Goal: Task Accomplishment & Management: Use online tool/utility

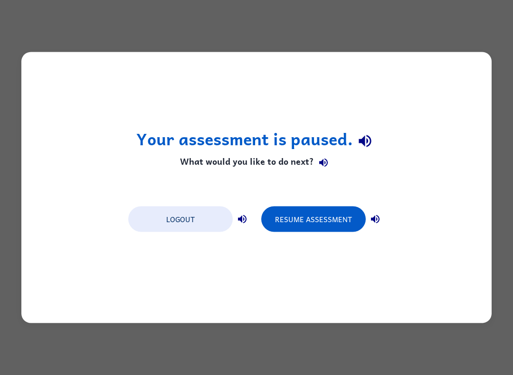
click at [315, 213] on button "Resume Assessment" at bounding box center [313, 219] width 104 height 26
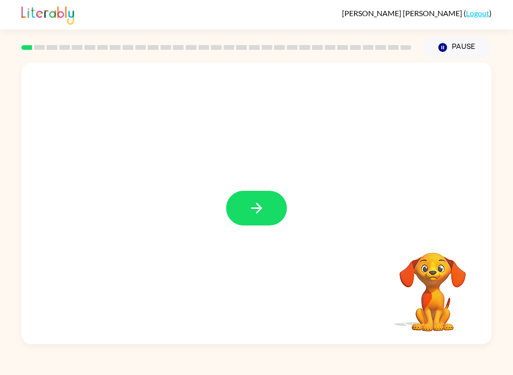
click at [258, 212] on icon "button" at bounding box center [256, 208] width 11 height 11
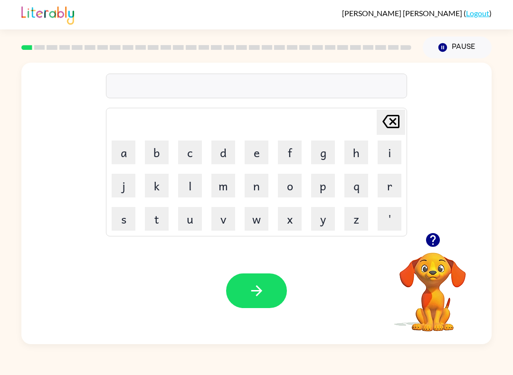
click at [429, 247] on icon "button" at bounding box center [432, 240] width 17 height 17
click at [289, 188] on button "o" at bounding box center [290, 186] width 24 height 24
click at [386, 188] on button "r" at bounding box center [389, 186] width 24 height 24
click at [223, 151] on button "d" at bounding box center [223, 153] width 24 height 24
click at [255, 154] on button "e" at bounding box center [256, 153] width 24 height 24
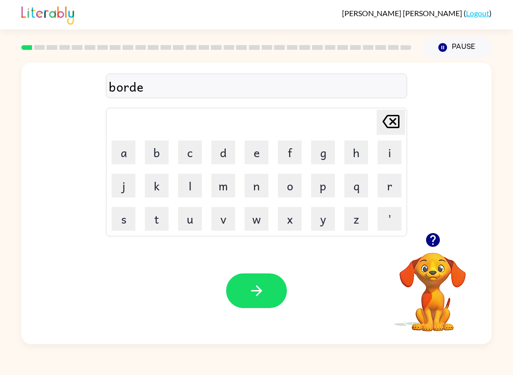
click at [392, 195] on button "r" at bounding box center [389, 186] width 24 height 24
click at [267, 285] on button "button" at bounding box center [256, 290] width 61 height 35
click at [386, 185] on button "r" at bounding box center [389, 186] width 24 height 24
click at [300, 186] on button "o" at bounding box center [290, 186] width 24 height 24
click at [193, 219] on button "u" at bounding box center [190, 219] width 24 height 24
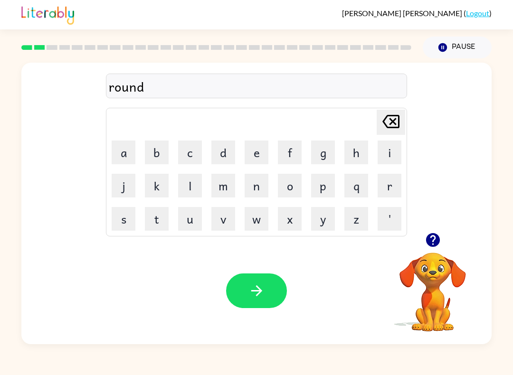
click at [259, 293] on icon "button" at bounding box center [256, 290] width 11 height 11
click at [230, 192] on button "m" at bounding box center [223, 186] width 24 height 24
click at [129, 155] on button "a" at bounding box center [124, 153] width 24 height 24
click at [193, 147] on button "c" at bounding box center [190, 153] width 24 height 24
click at [359, 147] on button "h" at bounding box center [356, 153] width 24 height 24
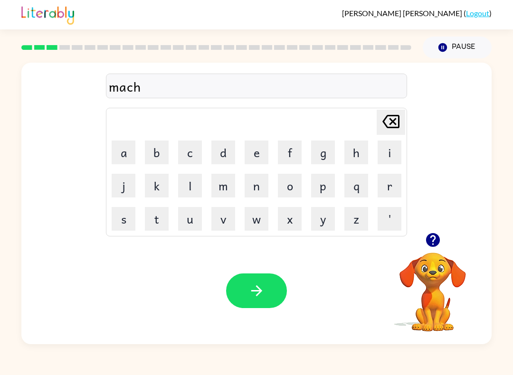
click at [387, 149] on button "i" at bounding box center [389, 153] width 24 height 24
click at [259, 285] on icon "button" at bounding box center [256, 290] width 17 height 17
click at [158, 221] on button "t" at bounding box center [157, 219] width 24 height 24
click at [390, 184] on button "r" at bounding box center [389, 186] width 24 height 24
click at [126, 148] on button "a" at bounding box center [124, 153] width 24 height 24
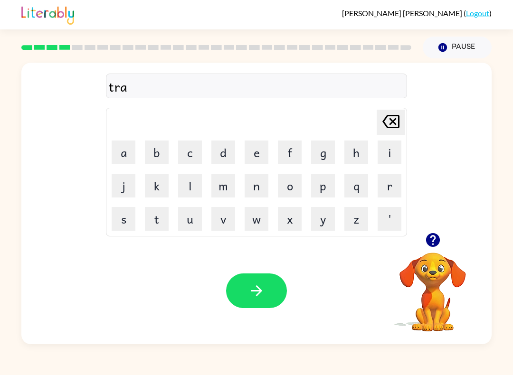
click at [387, 143] on button "i" at bounding box center [389, 153] width 24 height 24
click at [255, 181] on button "n" at bounding box center [256, 186] width 24 height 24
click at [260, 293] on icon "button" at bounding box center [256, 290] width 11 height 11
click at [263, 283] on icon "button" at bounding box center [256, 290] width 17 height 17
click at [263, 295] on icon "button" at bounding box center [256, 290] width 17 height 17
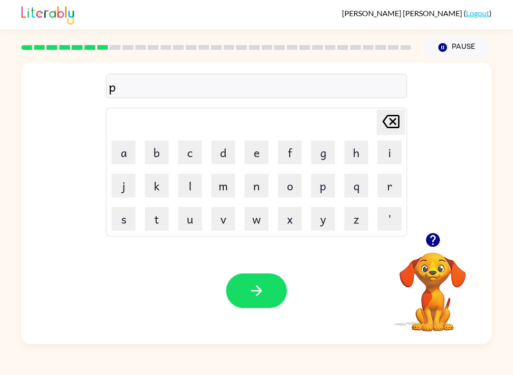
click at [188, 219] on button "u" at bounding box center [190, 219] width 24 height 24
click at [219, 153] on button "d" at bounding box center [223, 153] width 24 height 24
click at [221, 153] on button "d" at bounding box center [223, 153] width 24 height 24
click at [188, 183] on button "l" at bounding box center [190, 186] width 24 height 24
click at [183, 175] on button "l" at bounding box center [190, 186] width 24 height 24
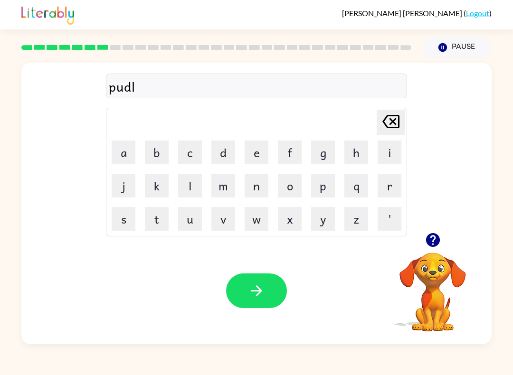
click at [248, 145] on button "e" at bounding box center [256, 153] width 24 height 24
click at [224, 153] on button "d" at bounding box center [223, 153] width 24 height 24
click at [192, 188] on button "l" at bounding box center [190, 186] width 24 height 24
click at [263, 152] on button "e" at bounding box center [256, 153] width 24 height 24
click at [257, 284] on icon "button" at bounding box center [256, 290] width 17 height 17
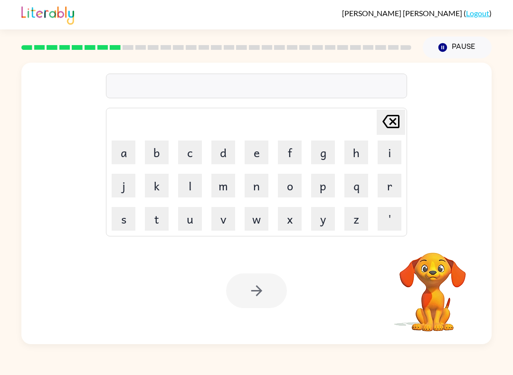
click at [220, 182] on button "m" at bounding box center [223, 186] width 24 height 24
click at [380, 153] on button "i" at bounding box center [389, 153] width 24 height 24
click at [386, 187] on button "r" at bounding box center [389, 186] width 24 height 24
click at [122, 151] on button "a" at bounding box center [124, 153] width 24 height 24
click at [196, 153] on button "c" at bounding box center [190, 153] width 24 height 24
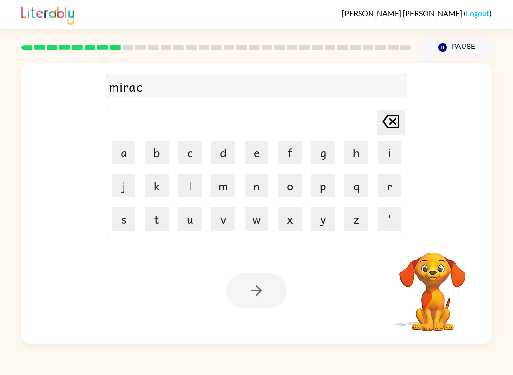
click at [128, 151] on button "a" at bounding box center [124, 153] width 24 height 24
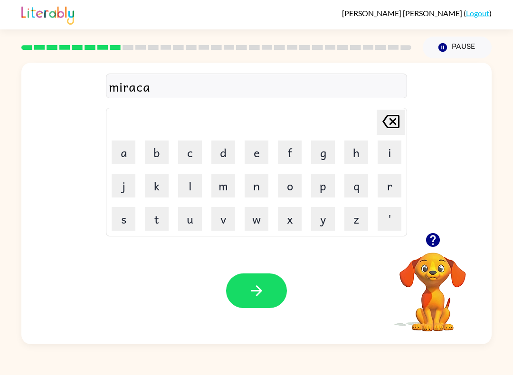
click at [196, 189] on button "l" at bounding box center [190, 186] width 24 height 24
click at [266, 281] on button "button" at bounding box center [256, 290] width 61 height 35
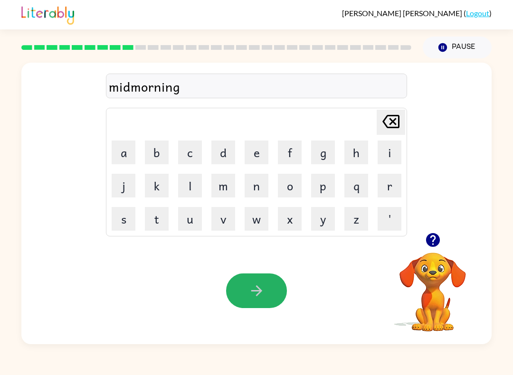
click at [261, 287] on icon "button" at bounding box center [256, 290] width 17 height 17
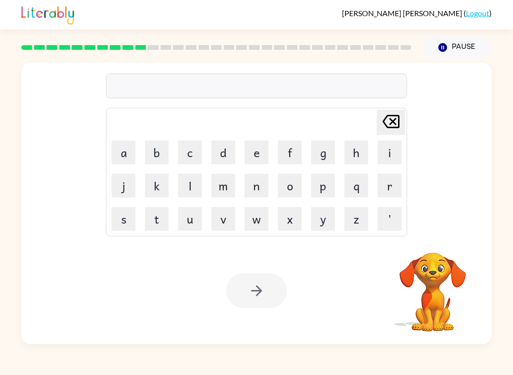
click at [222, 150] on button "d" at bounding box center [223, 153] width 24 height 24
click at [385, 152] on button "i" at bounding box center [389, 153] width 24 height 24
click at [120, 215] on button "s" at bounding box center [124, 219] width 24 height 24
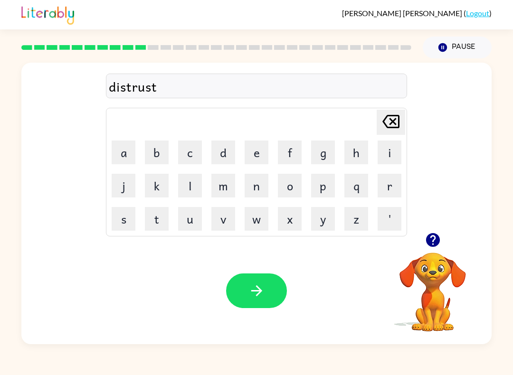
click at [253, 299] on icon "button" at bounding box center [256, 290] width 17 height 17
click at [267, 281] on button "button" at bounding box center [256, 290] width 61 height 35
click at [322, 155] on button "g" at bounding box center [323, 153] width 24 height 24
click at [383, 189] on button "r" at bounding box center [389, 186] width 24 height 24
click at [125, 153] on button "a" at bounding box center [124, 153] width 24 height 24
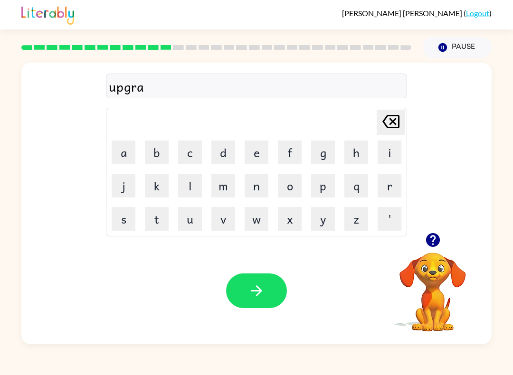
click at [222, 151] on button "d" at bounding box center [223, 153] width 24 height 24
click at [259, 154] on button "e" at bounding box center [256, 153] width 24 height 24
click at [266, 285] on button "button" at bounding box center [256, 290] width 61 height 35
click at [254, 184] on button "n" at bounding box center [256, 186] width 24 height 24
click at [257, 149] on button "e" at bounding box center [256, 153] width 24 height 24
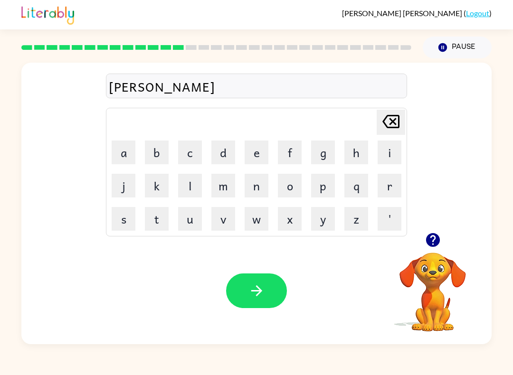
click at [125, 219] on button "s" at bounding box center [124, 219] width 24 height 24
click at [247, 280] on button "button" at bounding box center [256, 290] width 61 height 35
click at [158, 92] on div "[PERSON_NAME]" at bounding box center [256, 86] width 295 height 20
click at [261, 291] on icon "button" at bounding box center [256, 290] width 11 height 11
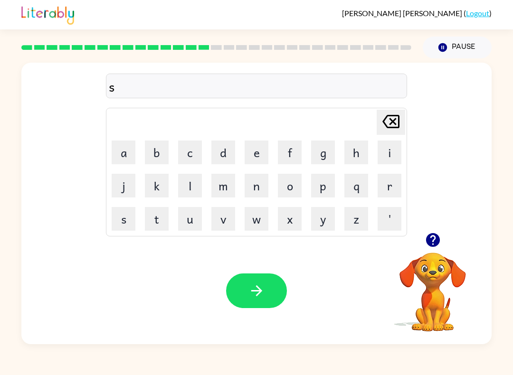
click at [257, 225] on button "w" at bounding box center [256, 219] width 24 height 24
click at [125, 159] on button "a" at bounding box center [124, 153] width 24 height 24
click at [392, 182] on button "r" at bounding box center [389, 186] width 24 height 24
click at [276, 297] on button "button" at bounding box center [256, 290] width 61 height 35
click at [244, 292] on button "button" at bounding box center [256, 290] width 61 height 35
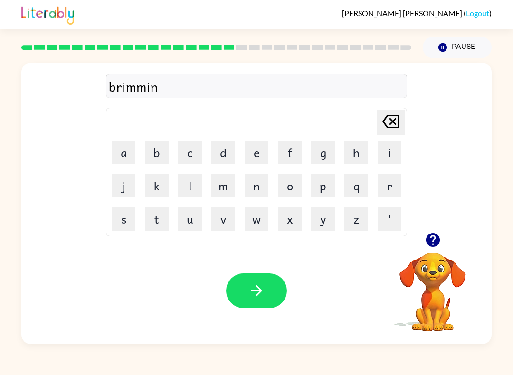
click at [324, 153] on button "g" at bounding box center [323, 153] width 24 height 24
click at [264, 291] on icon "button" at bounding box center [256, 290] width 17 height 17
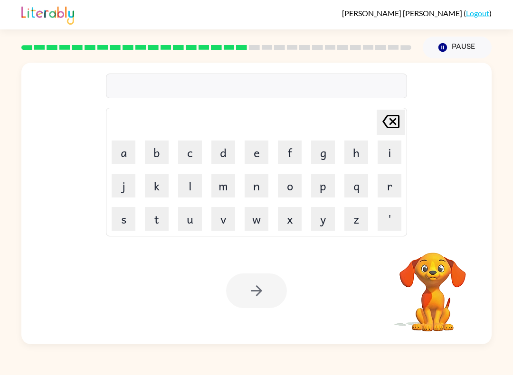
click at [391, 186] on button "r" at bounding box center [389, 186] width 24 height 24
click at [384, 157] on button "i" at bounding box center [389, 153] width 24 height 24
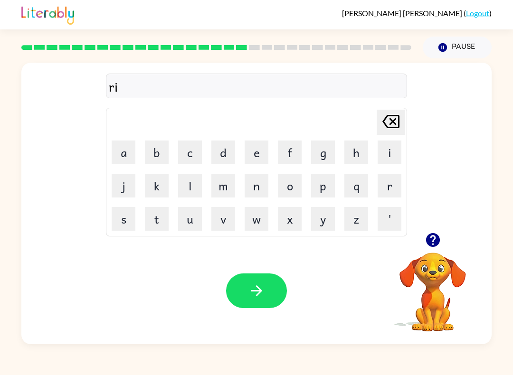
click at [127, 219] on button "s" at bounding box center [124, 219] width 24 height 24
click at [157, 187] on button "k" at bounding box center [157, 186] width 24 height 24
click at [256, 151] on button "e" at bounding box center [256, 153] width 24 height 24
click at [136, 85] on div "riskyest" at bounding box center [256, 86] width 295 height 20
click at [251, 152] on button "e" at bounding box center [256, 153] width 24 height 24
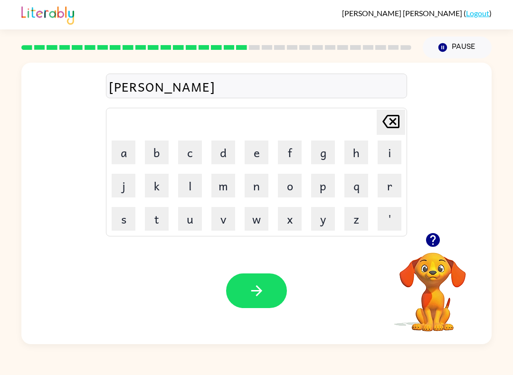
click at [125, 218] on button "s" at bounding box center [124, 219] width 24 height 24
click at [161, 219] on button "t" at bounding box center [157, 219] width 24 height 24
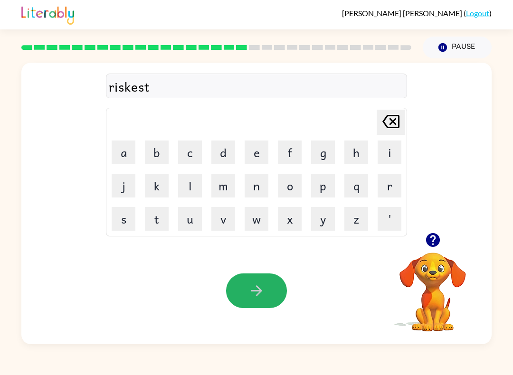
click at [260, 295] on icon "button" at bounding box center [256, 290] width 17 height 17
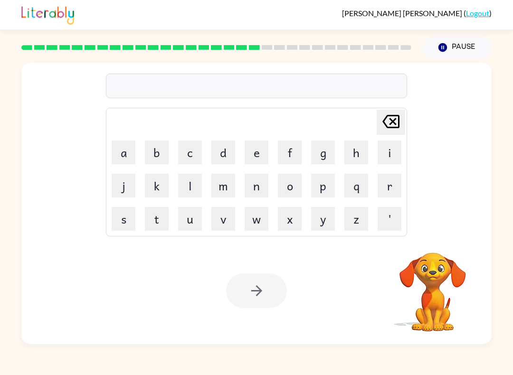
click at [125, 148] on button "a" at bounding box center [124, 153] width 24 height 24
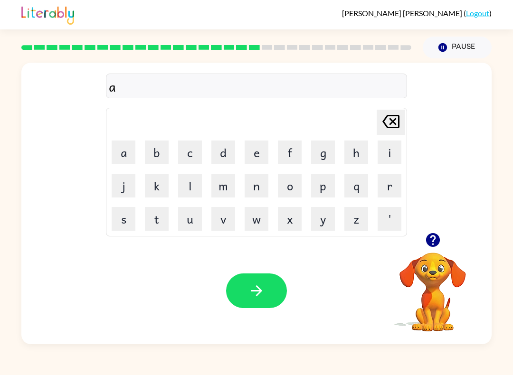
click at [391, 184] on button "r" at bounding box center [389, 186] width 24 height 24
click at [189, 157] on button "c" at bounding box center [190, 153] width 24 height 24
click at [256, 297] on icon "button" at bounding box center [256, 290] width 17 height 17
click at [261, 287] on icon "button" at bounding box center [256, 290] width 17 height 17
click at [217, 153] on button "d" at bounding box center [223, 153] width 24 height 24
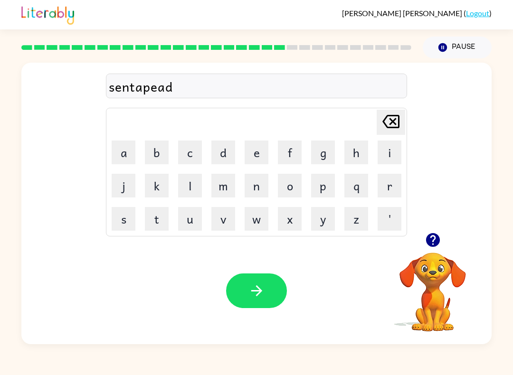
click at [254, 150] on button "e" at bounding box center [256, 153] width 24 height 24
click at [258, 294] on icon "button" at bounding box center [256, 290] width 11 height 11
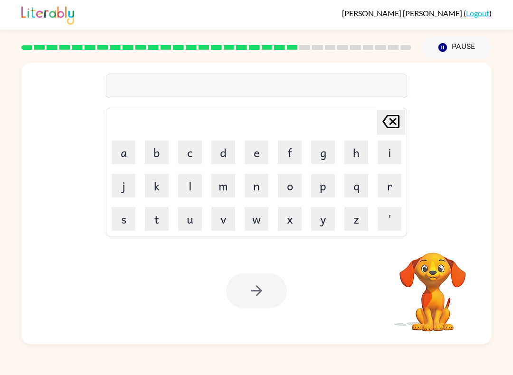
click at [294, 47] on rect at bounding box center [292, 47] width 11 height 5
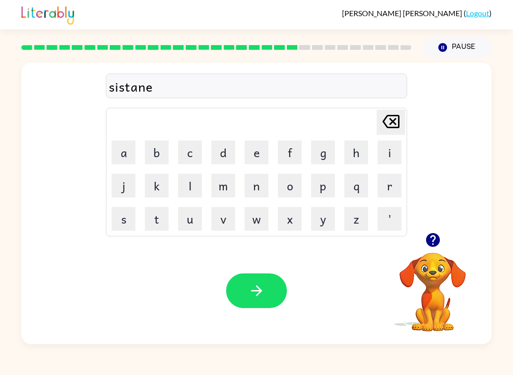
click at [248, 299] on icon "button" at bounding box center [256, 290] width 17 height 17
click at [289, 154] on button "f" at bounding box center [290, 153] width 24 height 24
click at [291, 184] on button "o" at bounding box center [290, 186] width 24 height 24
click at [388, 186] on button "r" at bounding box center [389, 186] width 24 height 24
click at [260, 222] on button "w" at bounding box center [256, 219] width 24 height 24
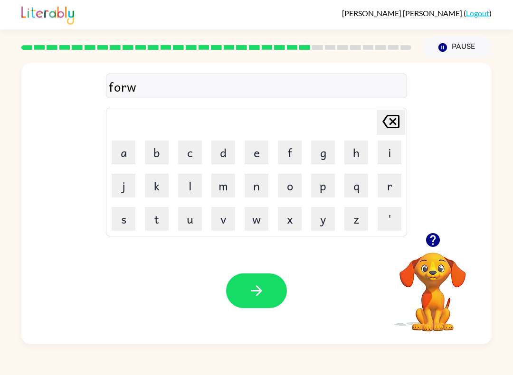
click at [288, 188] on button "o" at bounding box center [290, 186] width 24 height 24
click at [390, 182] on button "r" at bounding box center [389, 186] width 24 height 24
click at [225, 148] on button "d" at bounding box center [223, 153] width 24 height 24
click at [270, 287] on button "button" at bounding box center [256, 290] width 61 height 35
click at [438, 44] on icon "Pause" at bounding box center [442, 47] width 10 height 10
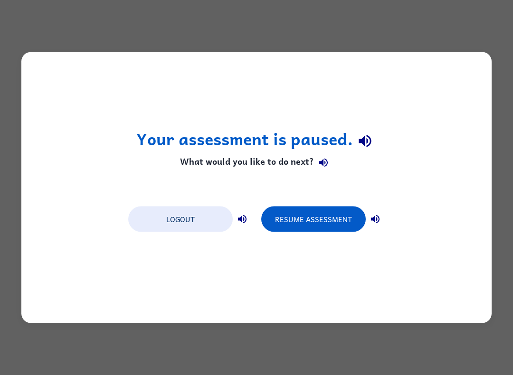
click at [153, 211] on button "Logout" at bounding box center [180, 219] width 104 height 26
